Goal: Navigation & Orientation: Find specific page/section

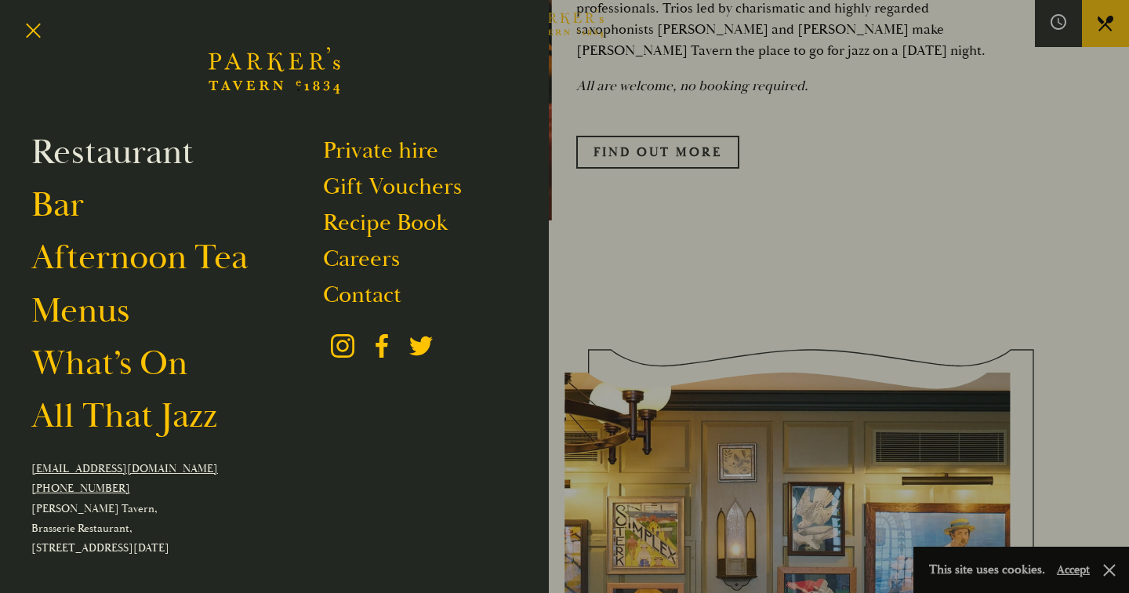
click at [130, 153] on link "Restaurant" at bounding box center [112, 152] width 162 height 44
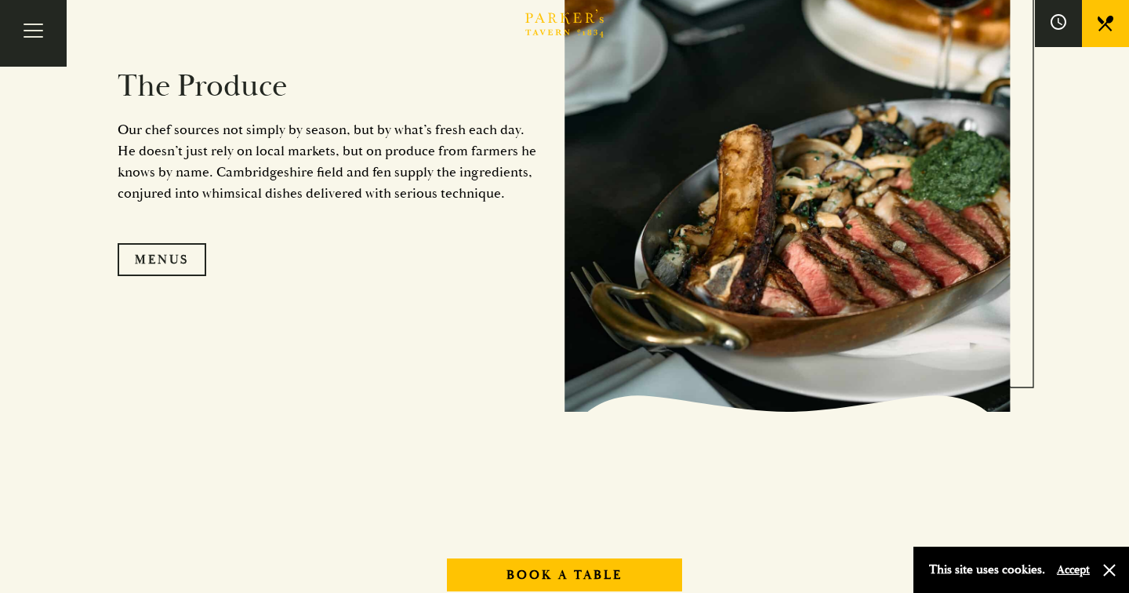
scroll to position [1539, 0]
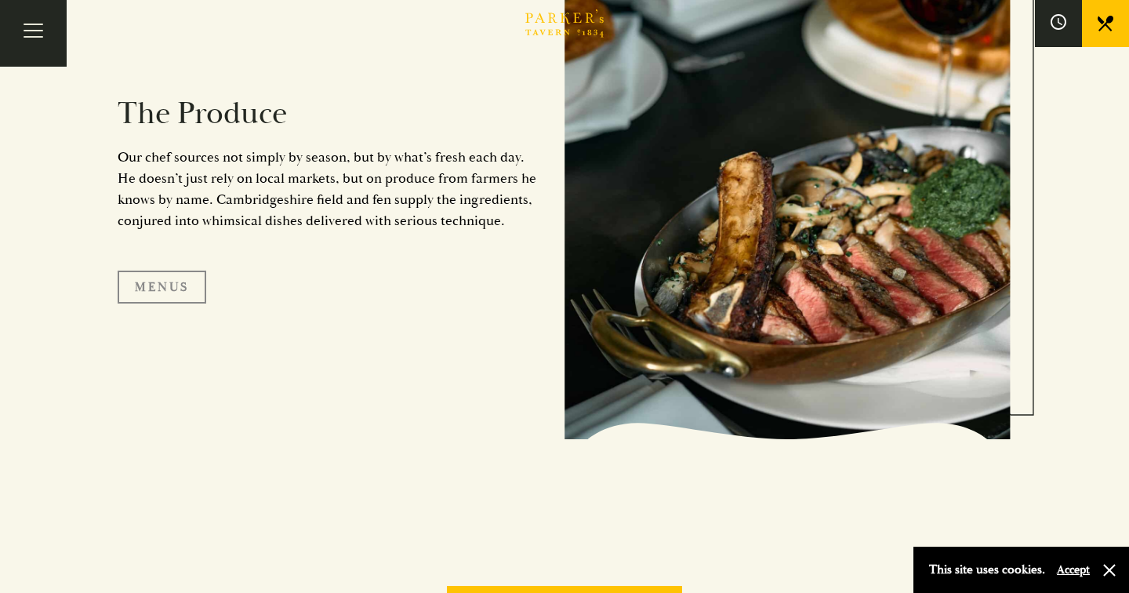
click at [162, 300] on link "Menus" at bounding box center [162, 287] width 89 height 33
